Goal: Task Accomplishment & Management: Manage account settings

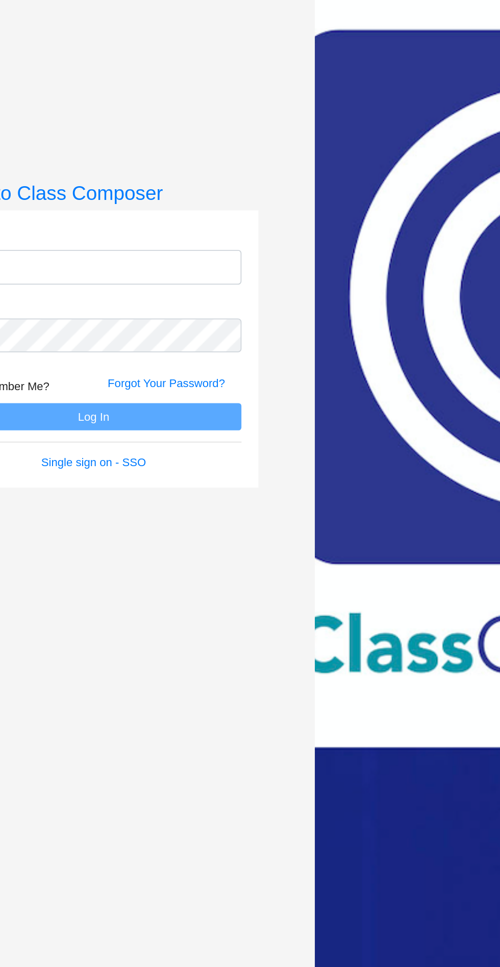
scroll to position [7, 0]
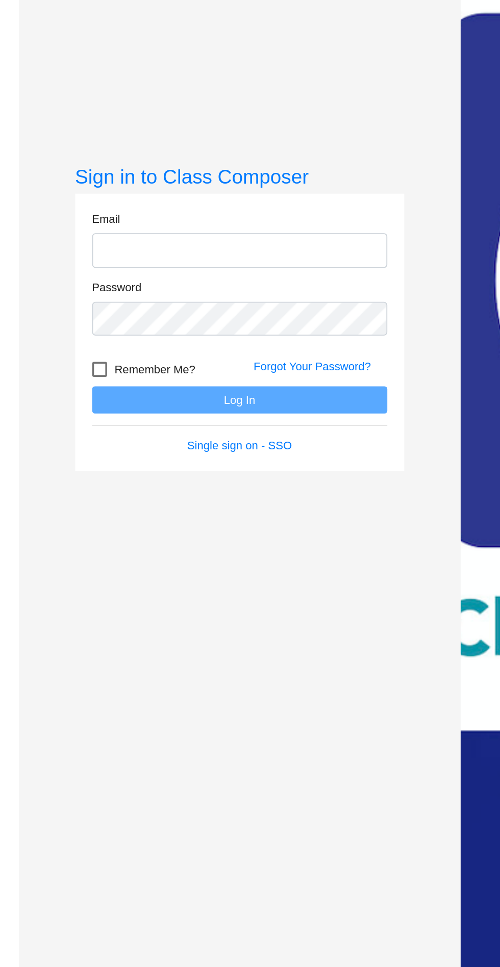
click at [120, 452] on input "email" at bounding box center [130, 442] width 160 height 19
type input "[EMAIL_ADDRESS][DOMAIN_NAME]"
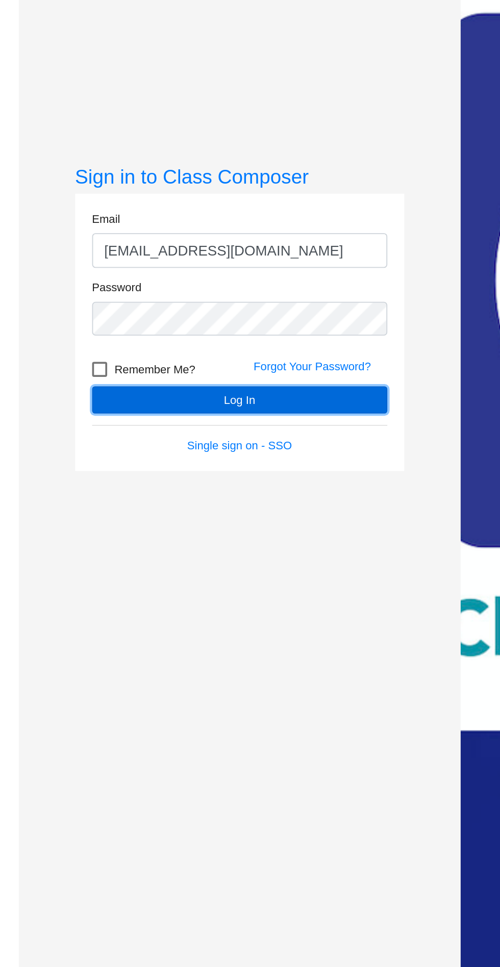
click at [163, 531] on button "Log In" at bounding box center [130, 523] width 160 height 15
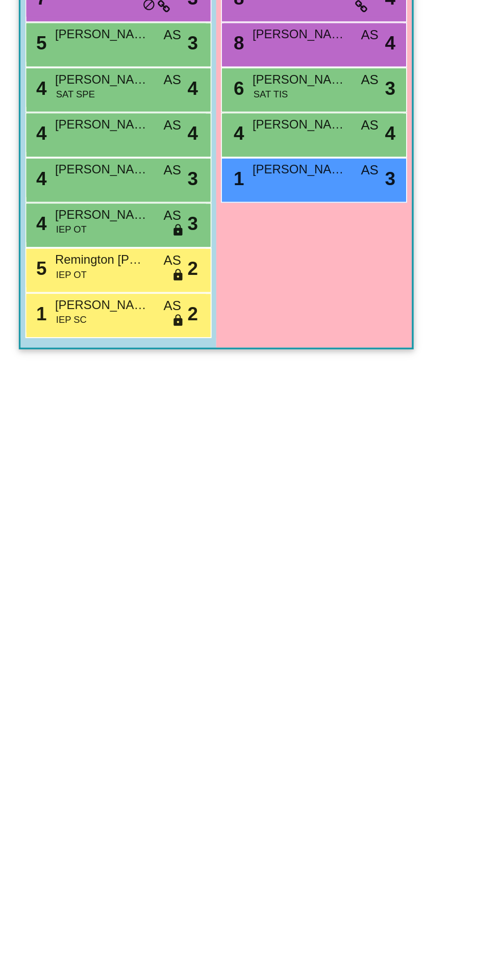
scroll to position [7, 0]
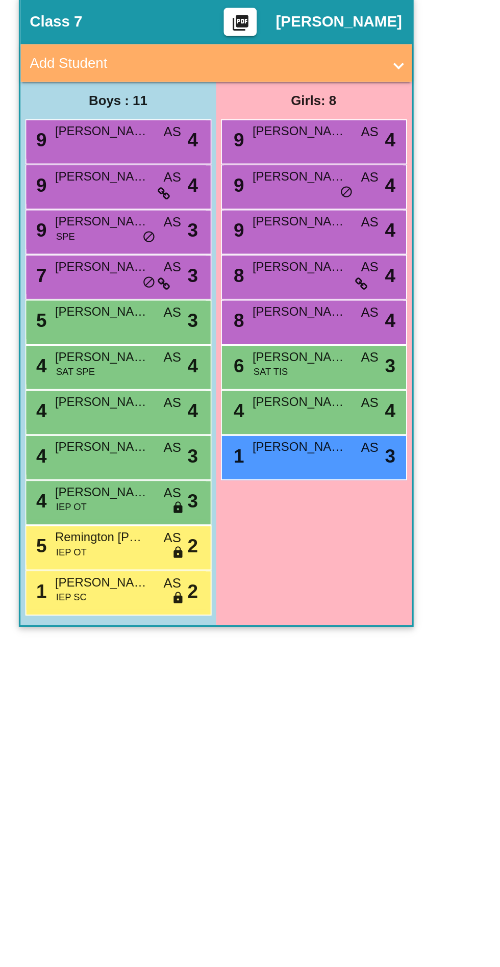
click at [87, 285] on div "5 [PERSON_NAME] AS lock do_not_disturb_alt 3" at bounding box center [62, 290] width 97 height 21
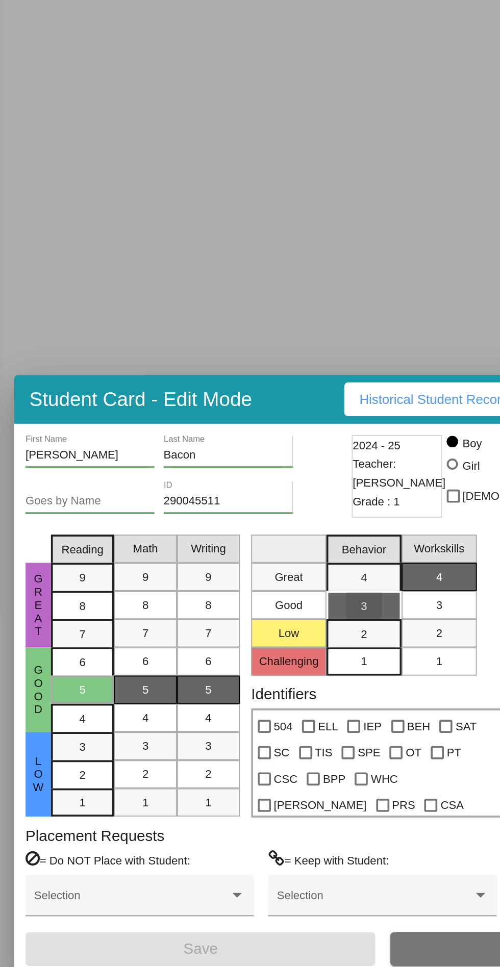
scroll to position [0, 0]
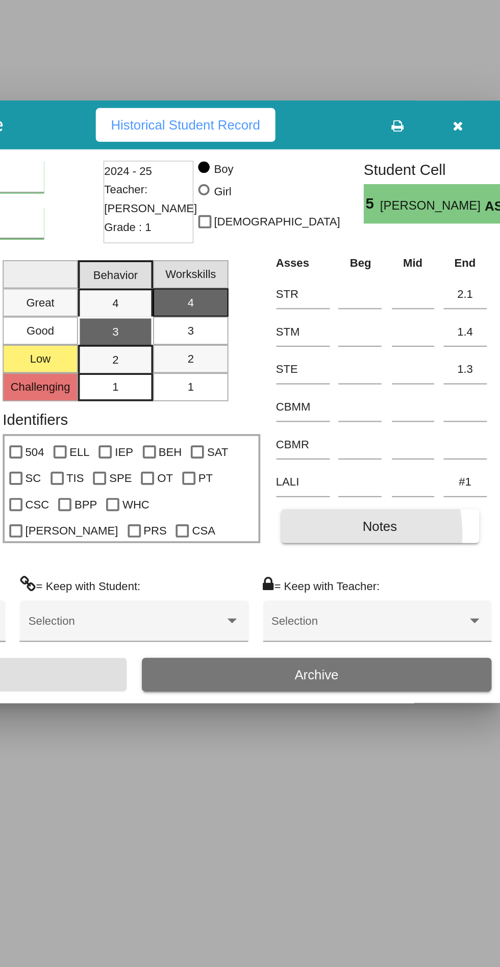
click at [382, 562] on button "Notes" at bounding box center [435, 553] width 108 height 18
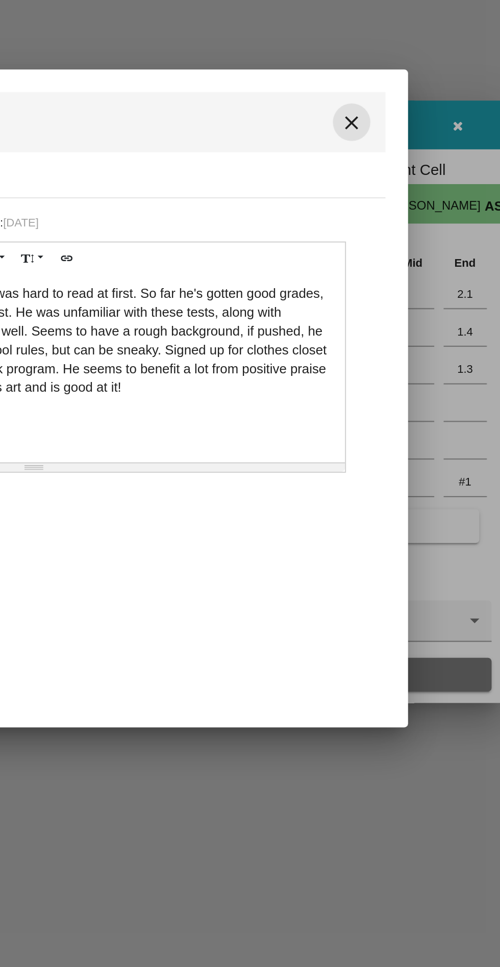
click at [422, 340] on mat-icon "close" at bounding box center [419, 334] width 12 height 12
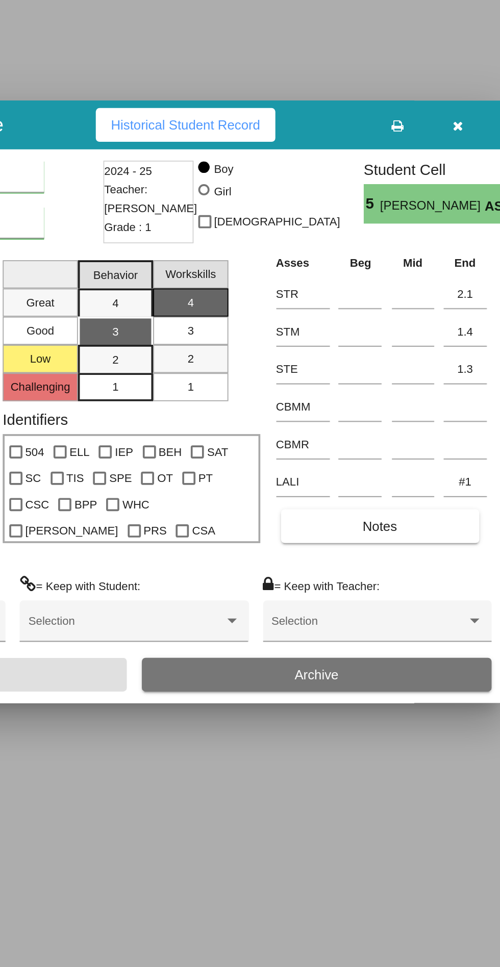
click at [474, 339] on icon "button" at bounding box center [477, 335] width 6 height 7
